Goal: Transaction & Acquisition: Obtain resource

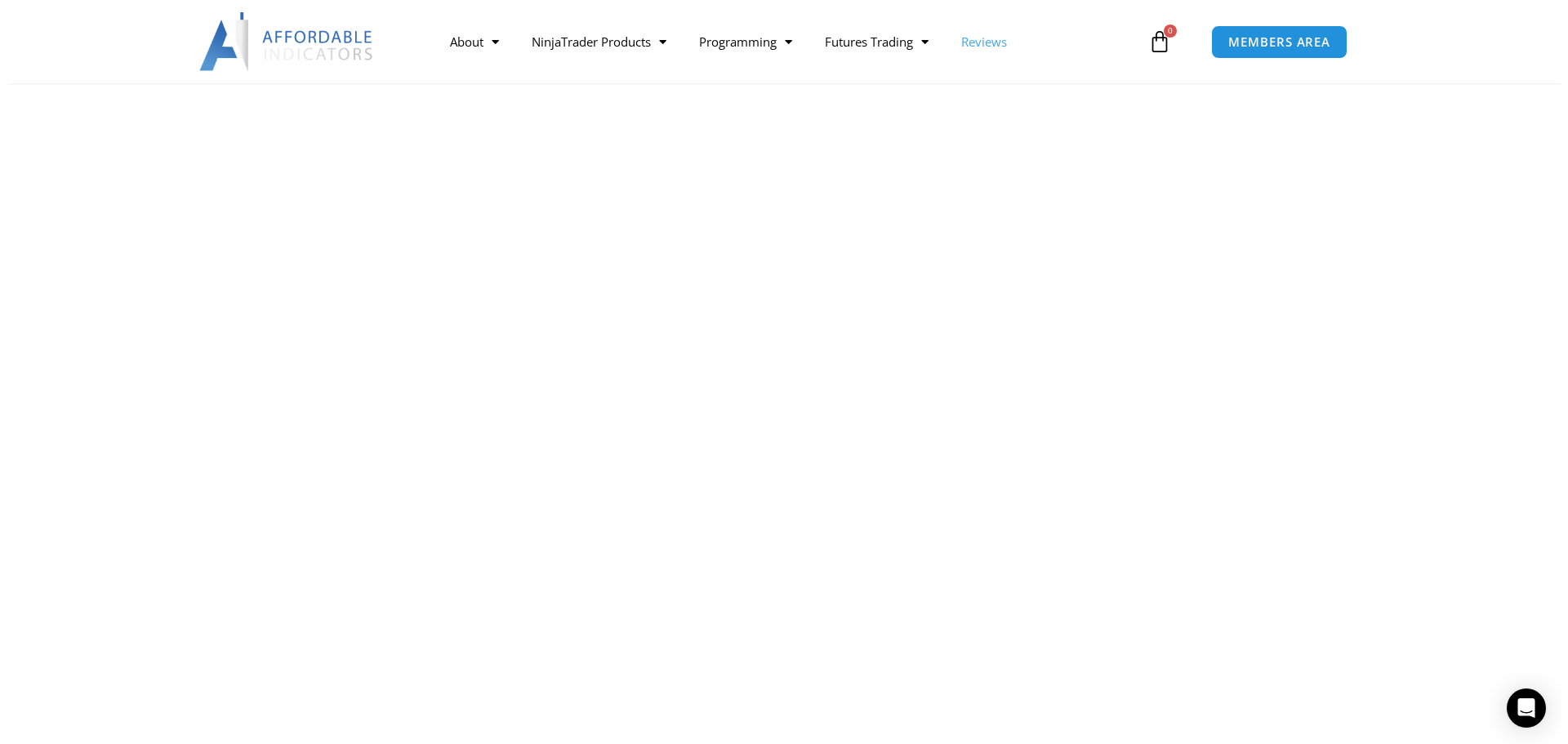
scroll to position [572, 0]
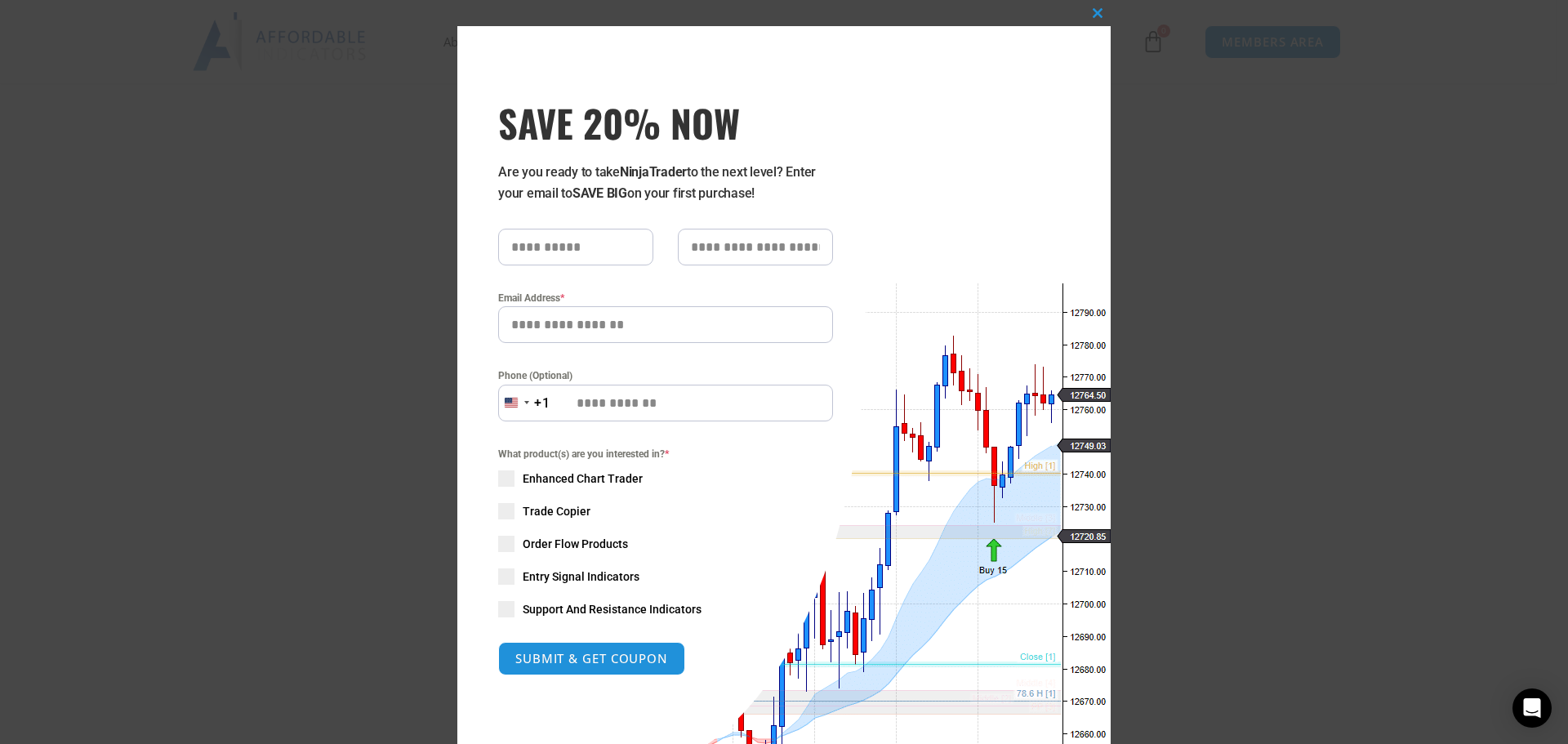
click at [502, 612] on span at bounding box center [506, 609] width 16 height 16
click at [562, 658] on button "SUBMIT & GET COUPON" at bounding box center [591, 658] width 197 height 35
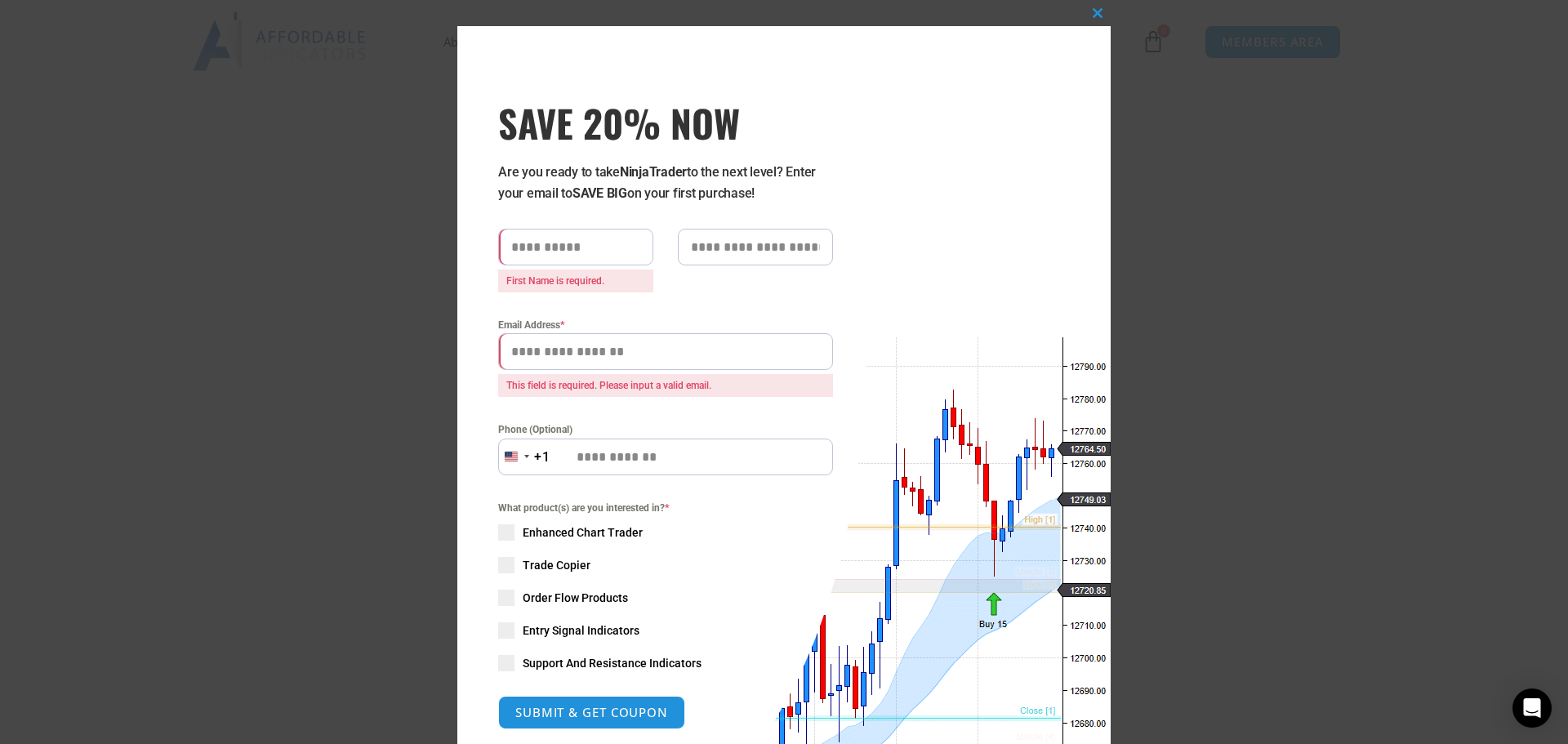
click at [543, 248] on input "text" at bounding box center [575, 247] width 155 height 37
type input "*****"
type input "**********"
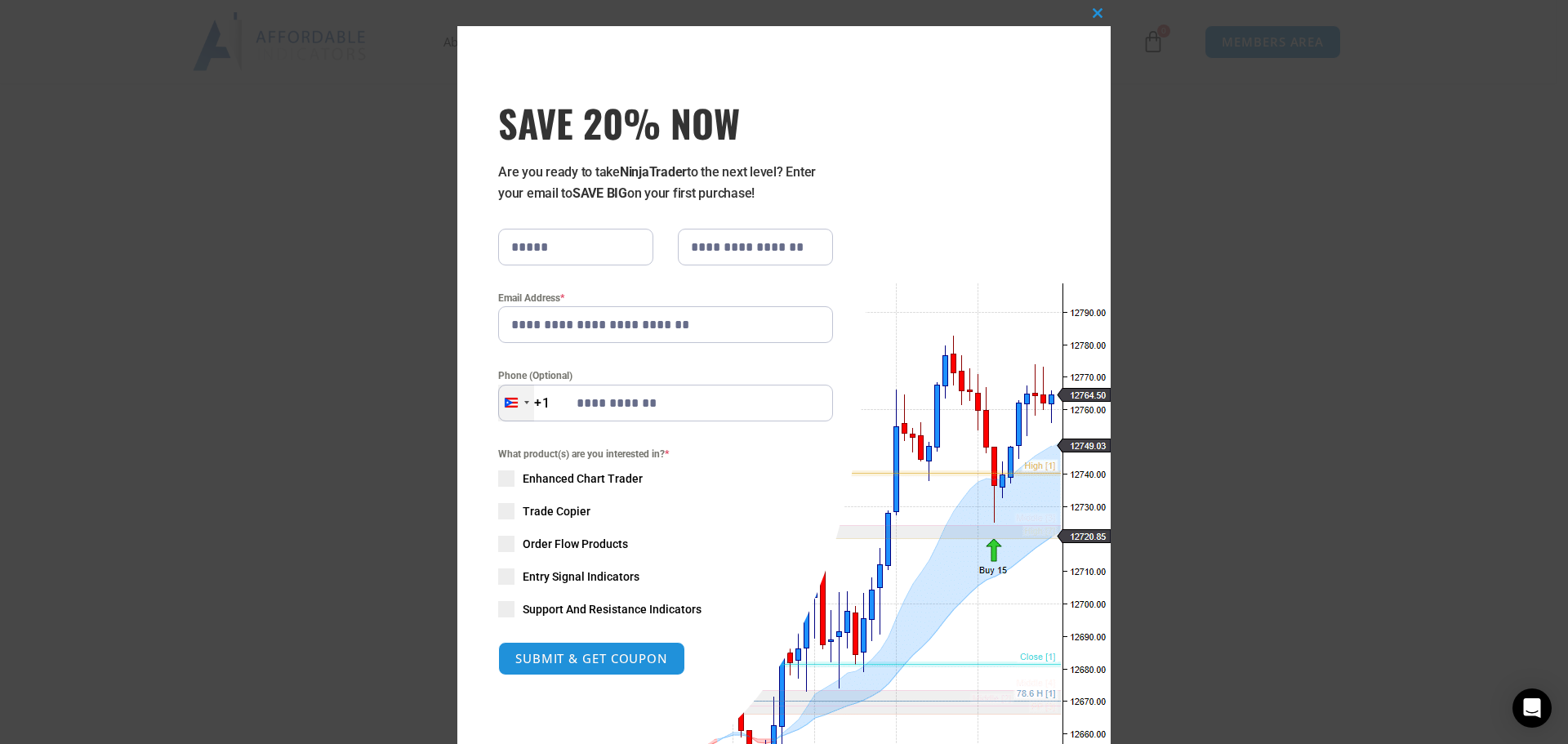
drag, startPoint x: 675, startPoint y: 401, endPoint x: 520, endPoint y: 411, distance: 155.3
click at [520, 411] on div "[US_STATE] +1 +1 244 results found [GEOGRAPHIC_DATA] +93 [GEOGRAPHIC_DATA] +358…" at bounding box center [665, 402] width 334 height 37
click at [579, 662] on button "SUBMIT & GET COUPON" at bounding box center [591, 658] width 197 height 35
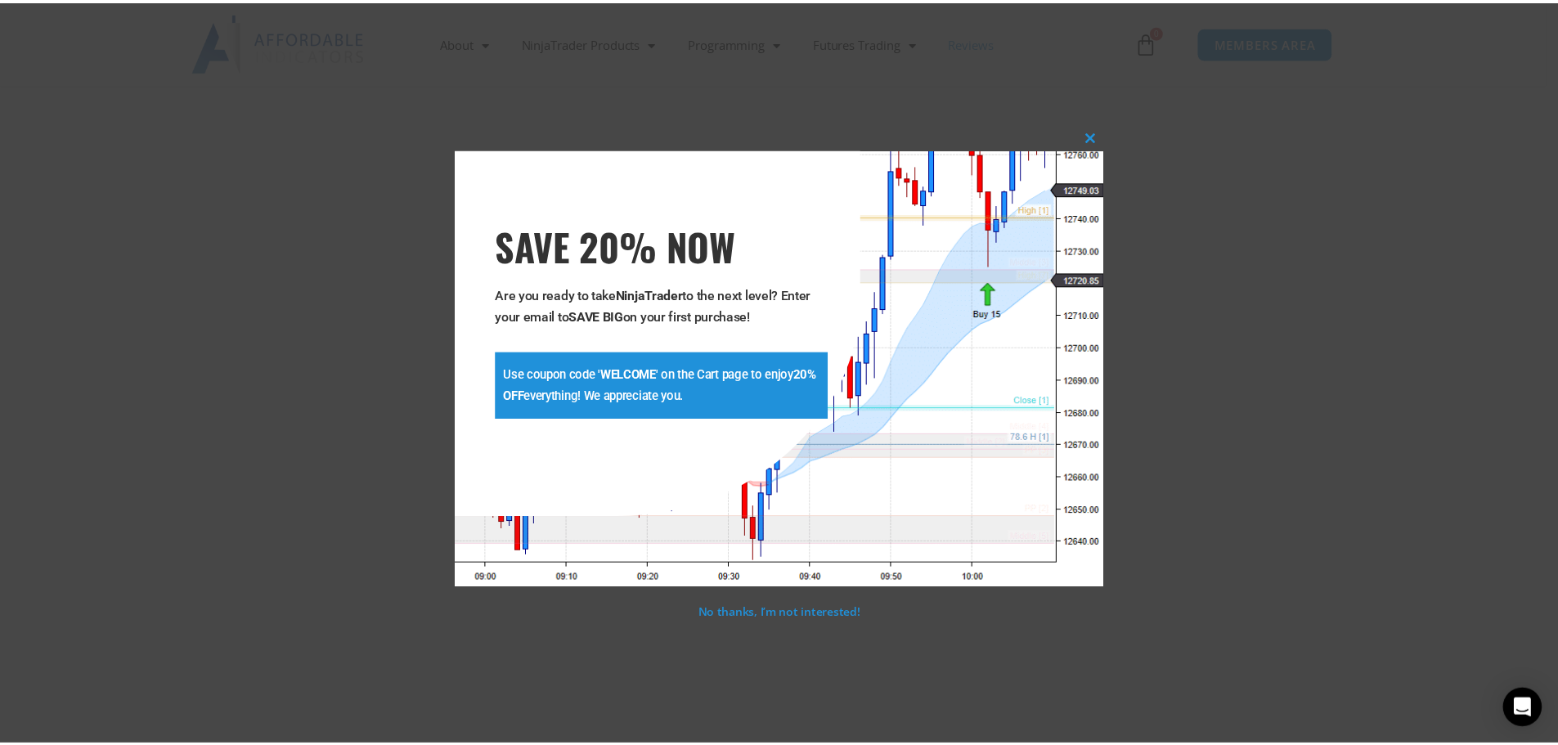
scroll to position [309, 0]
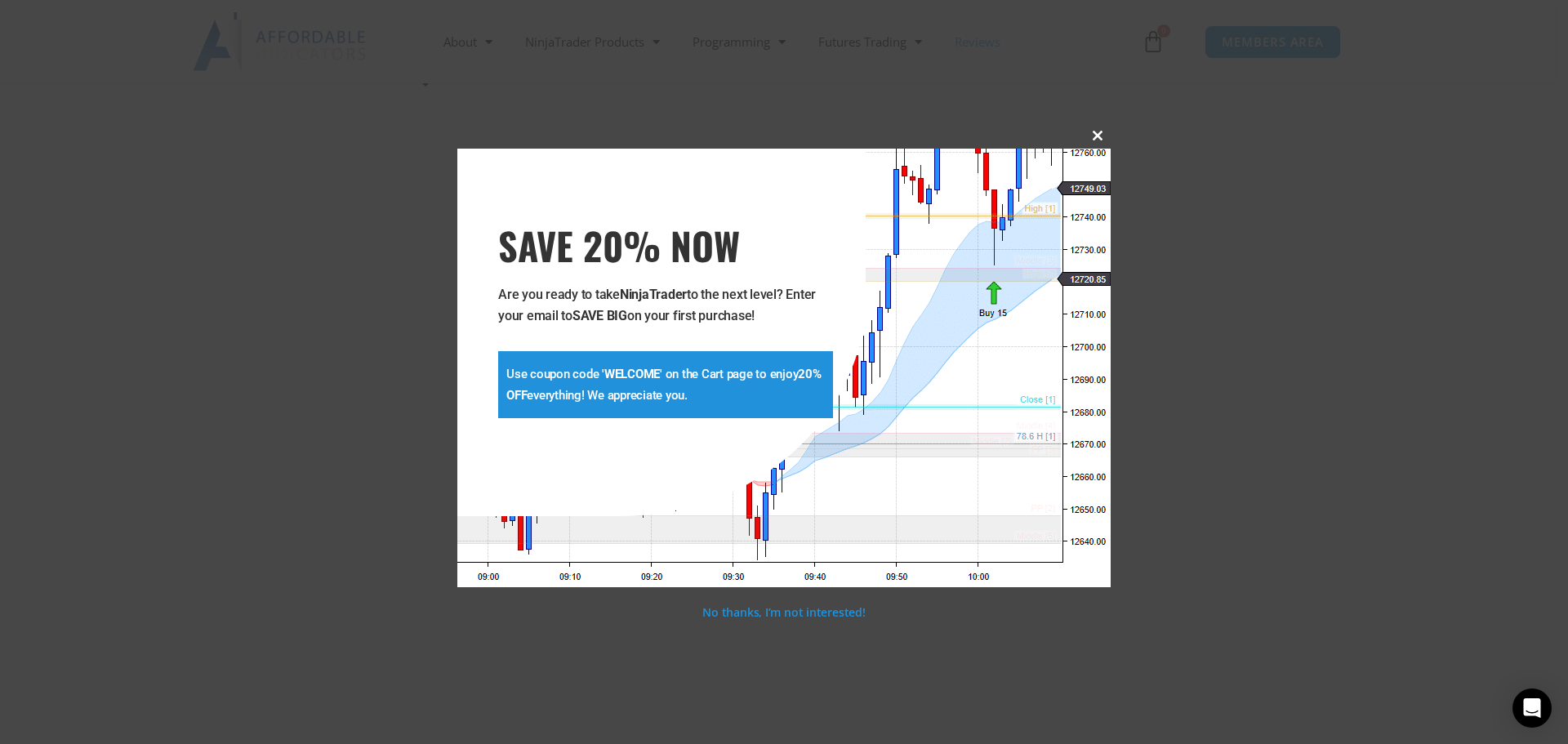
click at [1094, 137] on span at bounding box center [1097, 136] width 26 height 10
